Goal: Information Seeking & Learning: Learn about a topic

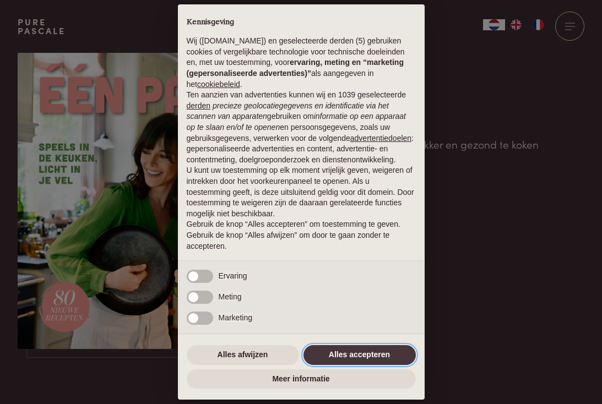
click at [387, 358] on button "Alles accepteren" at bounding box center [359, 355] width 112 height 20
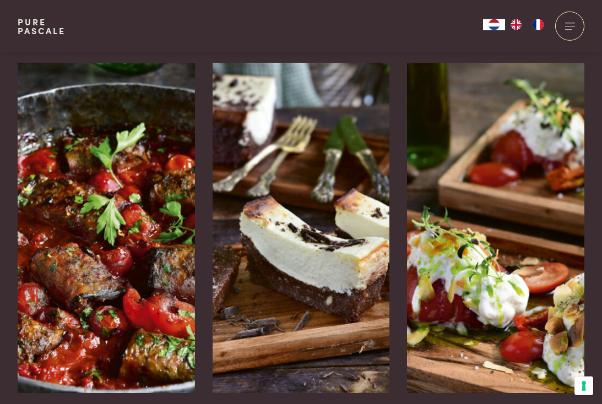
scroll to position [1700, 0]
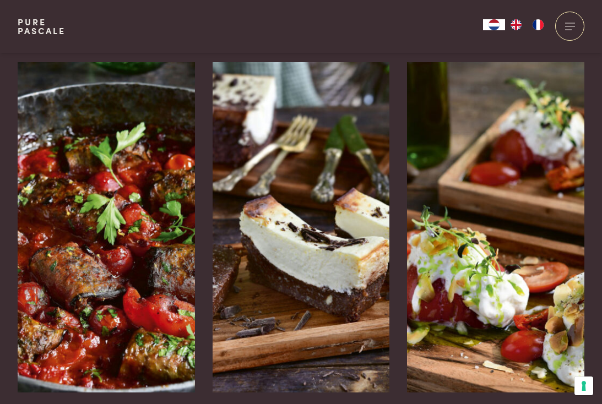
click at [303, 281] on img at bounding box center [300, 227] width 177 height 330
click at [150, 274] on img at bounding box center [106, 227] width 177 height 330
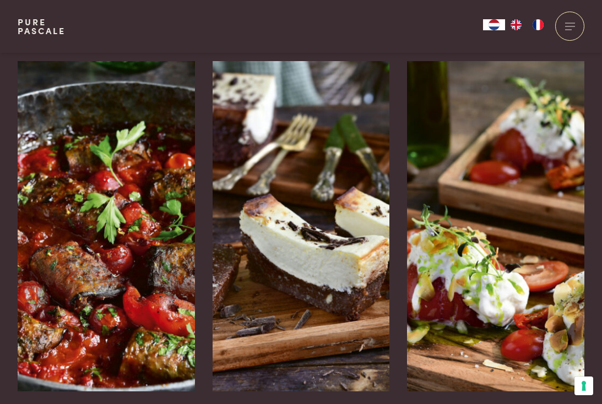
click at [528, 225] on img at bounding box center [495, 226] width 177 height 330
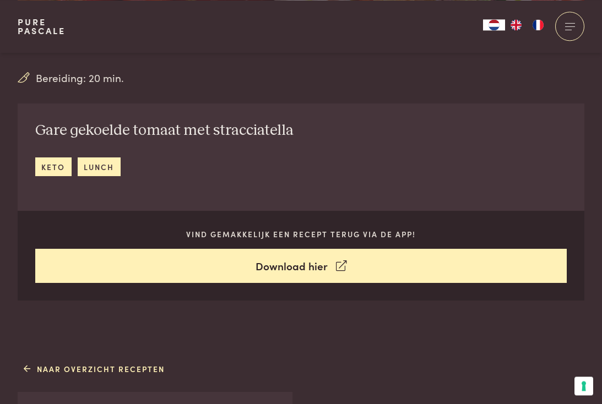
scroll to position [343, 0]
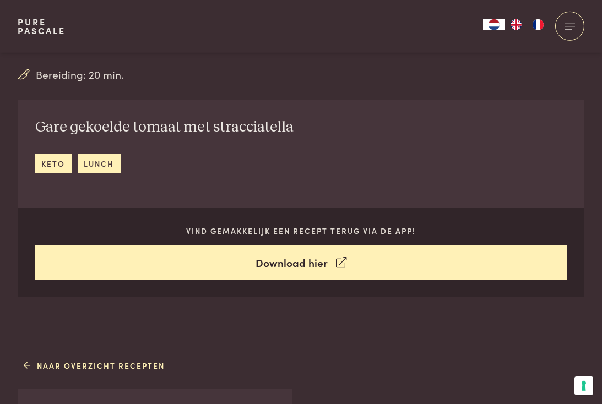
click at [316, 263] on link "Download hier" at bounding box center [301, 263] width 532 height 35
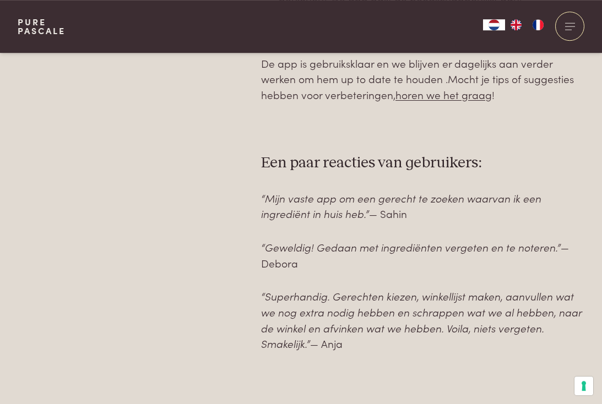
scroll to position [770, 0]
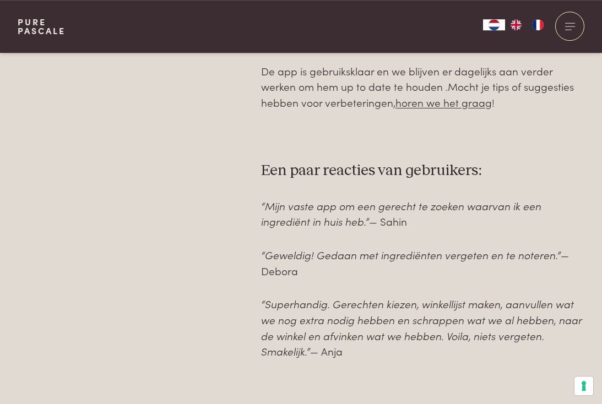
click at [570, 28] on div at bounding box center [569, 26] width 29 height 29
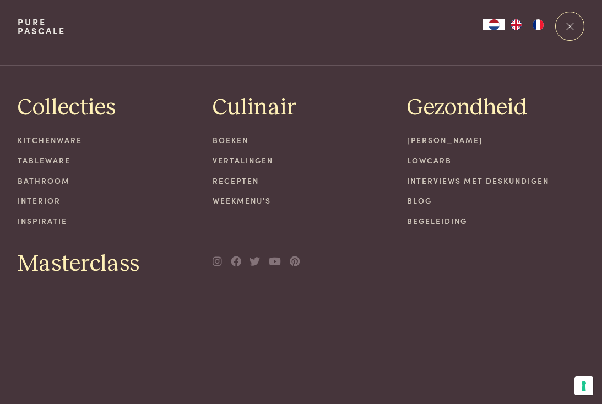
click at [236, 176] on link "Recepten" at bounding box center [300, 181] width 177 height 12
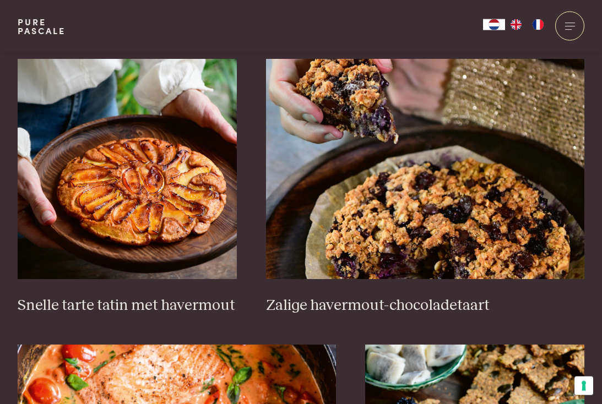
scroll to position [1610, 0]
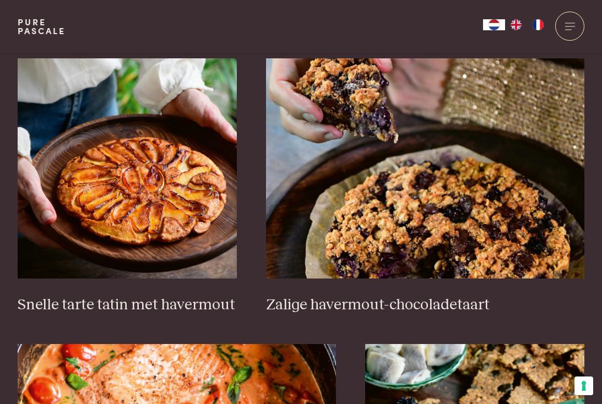
click at [190, 304] on h3 "Snelle tarte tatin met havermout" at bounding box center [127, 305] width 219 height 19
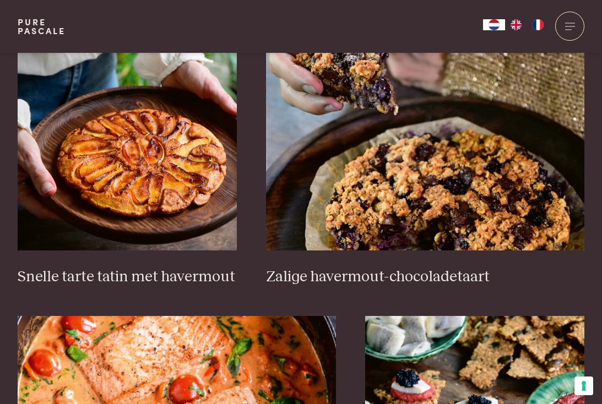
click at [488, 221] on img at bounding box center [425, 140] width 318 height 220
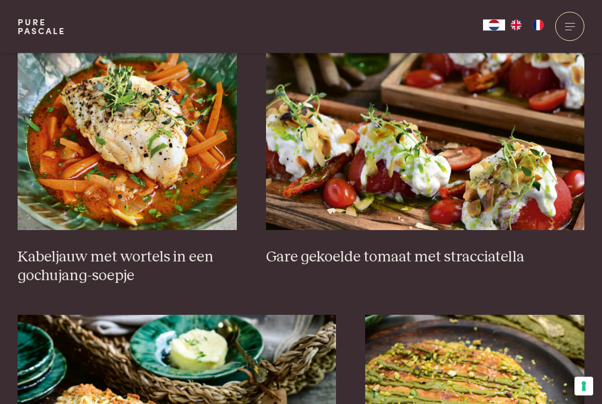
scroll to position [762, 0]
click at [479, 261] on h3 "Gare gekoelde tomaat met stracciatella" at bounding box center [425, 257] width 318 height 19
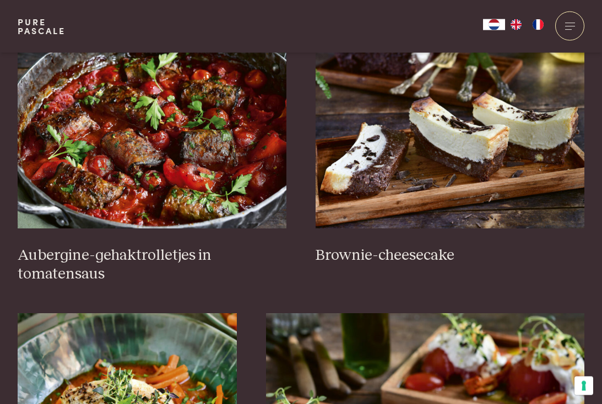
scroll to position [459, 0]
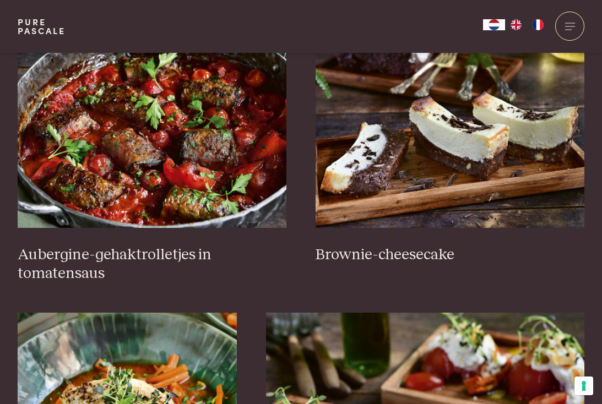
click at [155, 258] on h3 "Aubergine-gehaktrolletjes in tomatensaus" at bounding box center [152, 265] width 269 height 38
click at [510, 167] on img at bounding box center [449, 118] width 269 height 220
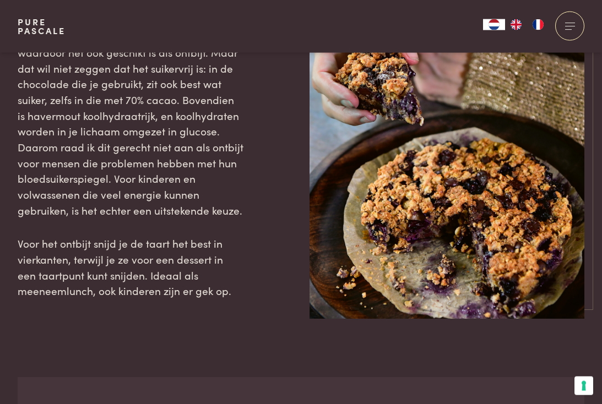
scroll to position [1547, 0]
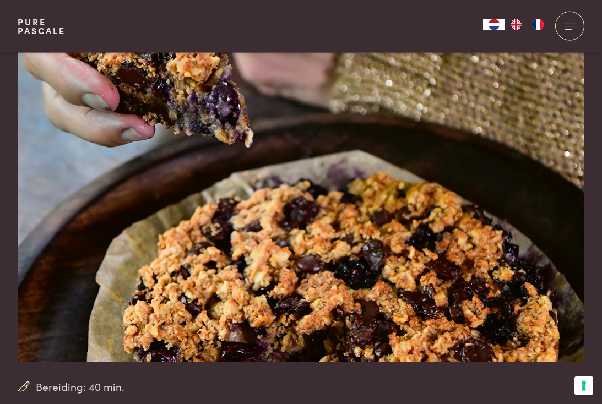
scroll to position [0, 0]
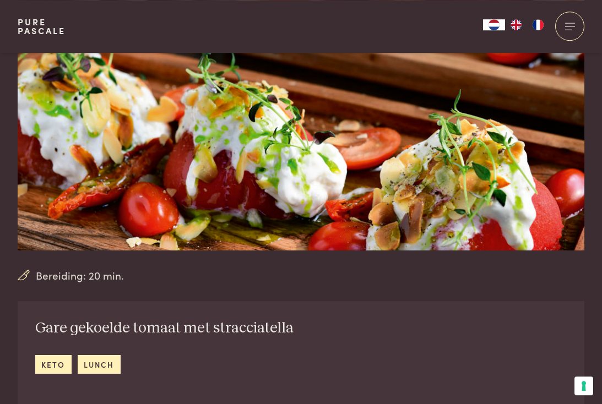
scroll to position [119, 0]
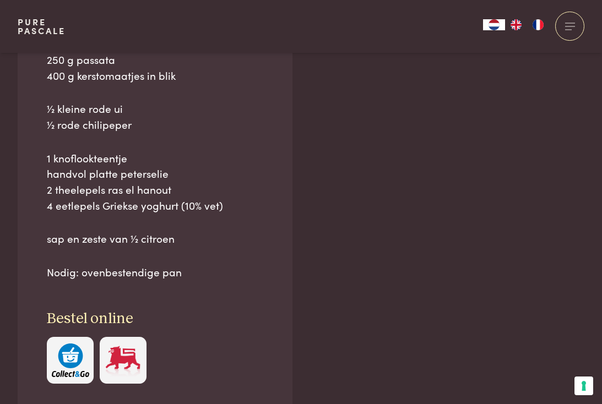
scroll to position [825, 0]
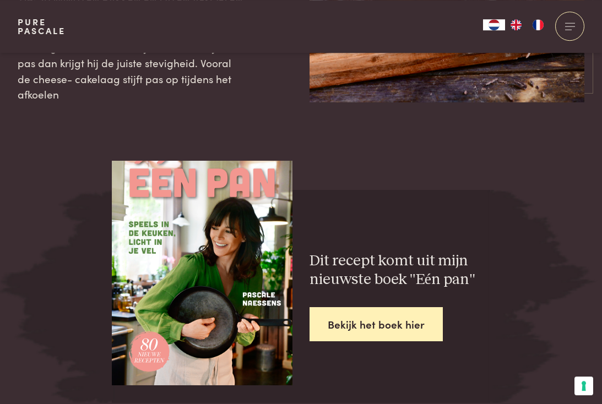
scroll to position [2061, 0]
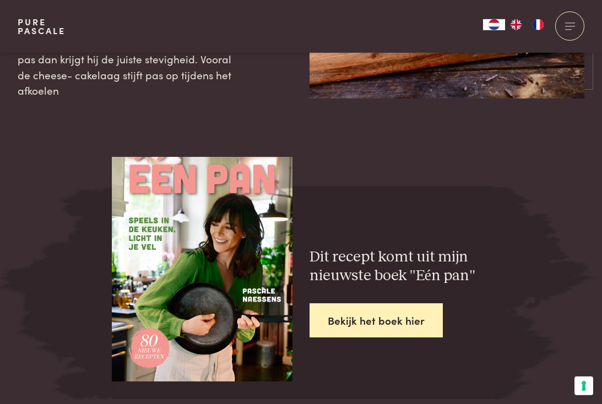
click at [426, 303] on link "Bekijk het boek hier" at bounding box center [375, 320] width 133 height 35
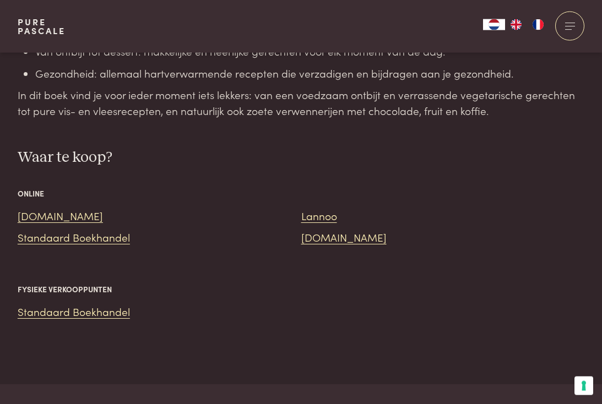
scroll to position [1275, 0]
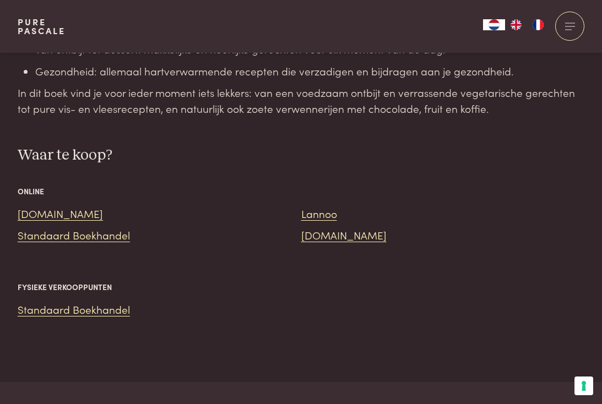
click at [113, 227] on link "Standaard Boekhandel" at bounding box center [74, 234] width 112 height 15
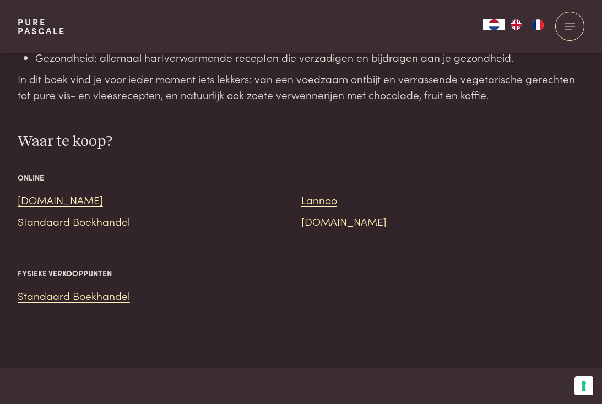
click at [45, 192] on link "Bol.com" at bounding box center [60, 199] width 85 height 15
